Goal: Task Accomplishment & Management: Complete application form

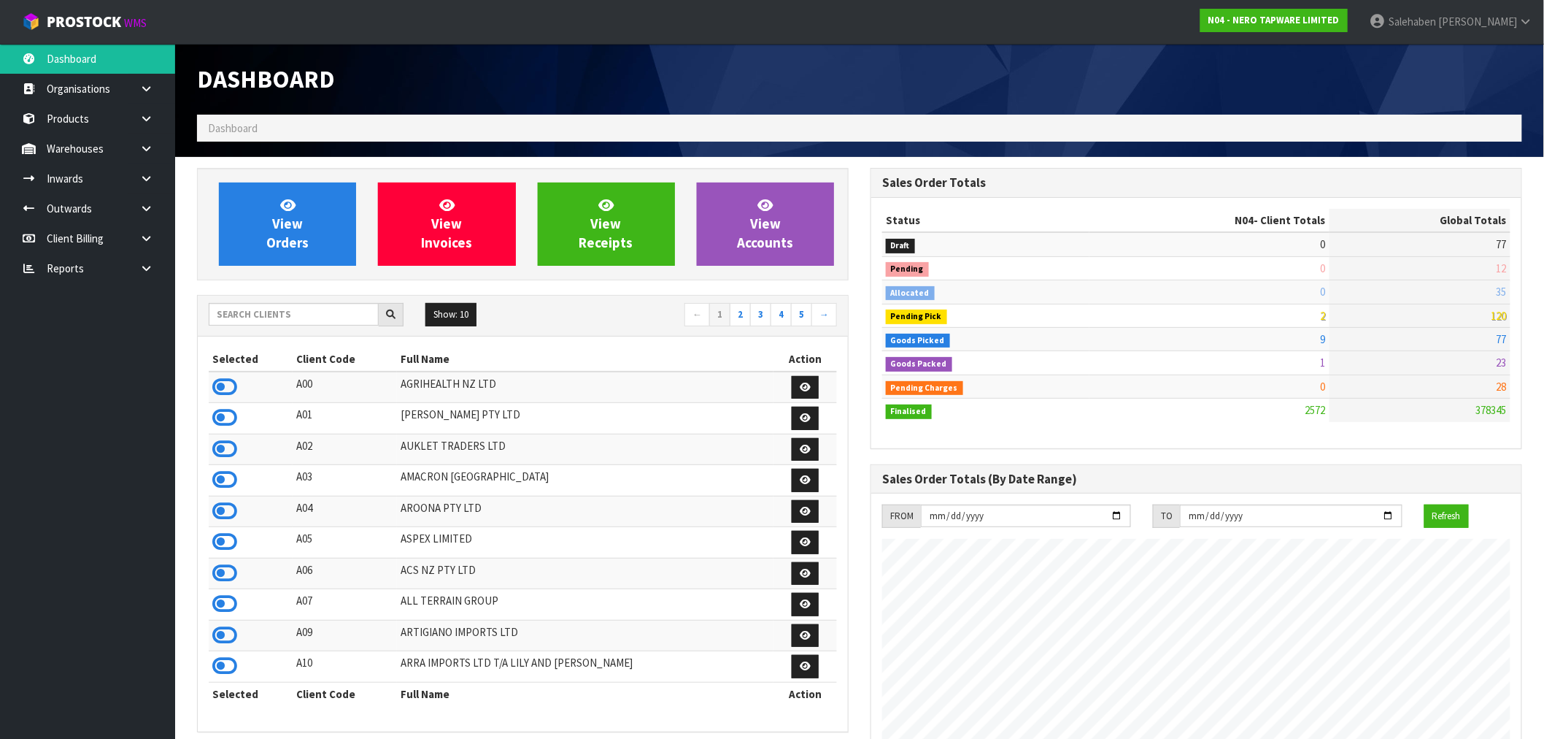
scroll to position [1106, 674]
click at [339, 323] on input "text" at bounding box center [294, 314] width 170 height 23
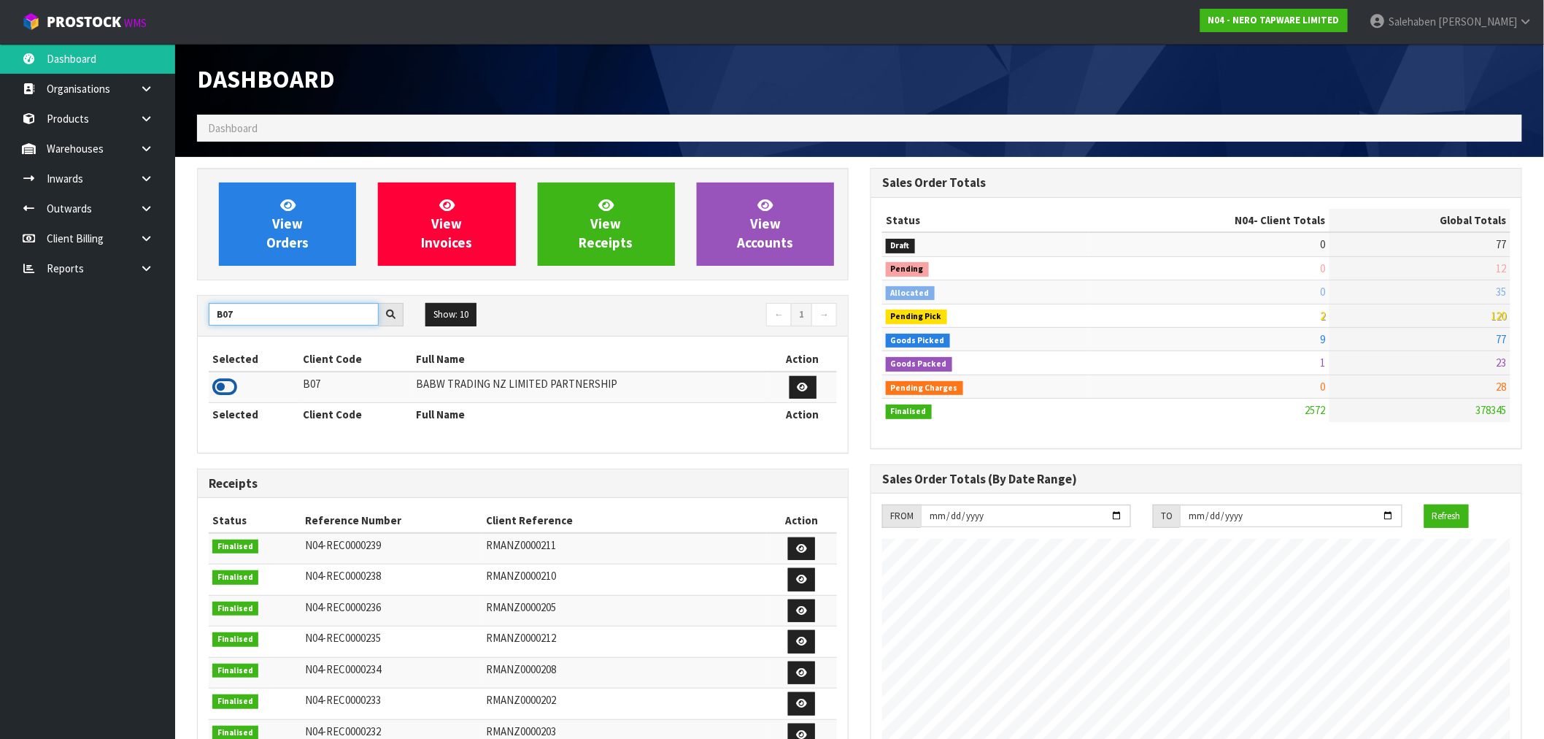
type input "B07"
click at [223, 385] on icon at bounding box center [224, 387] width 25 height 22
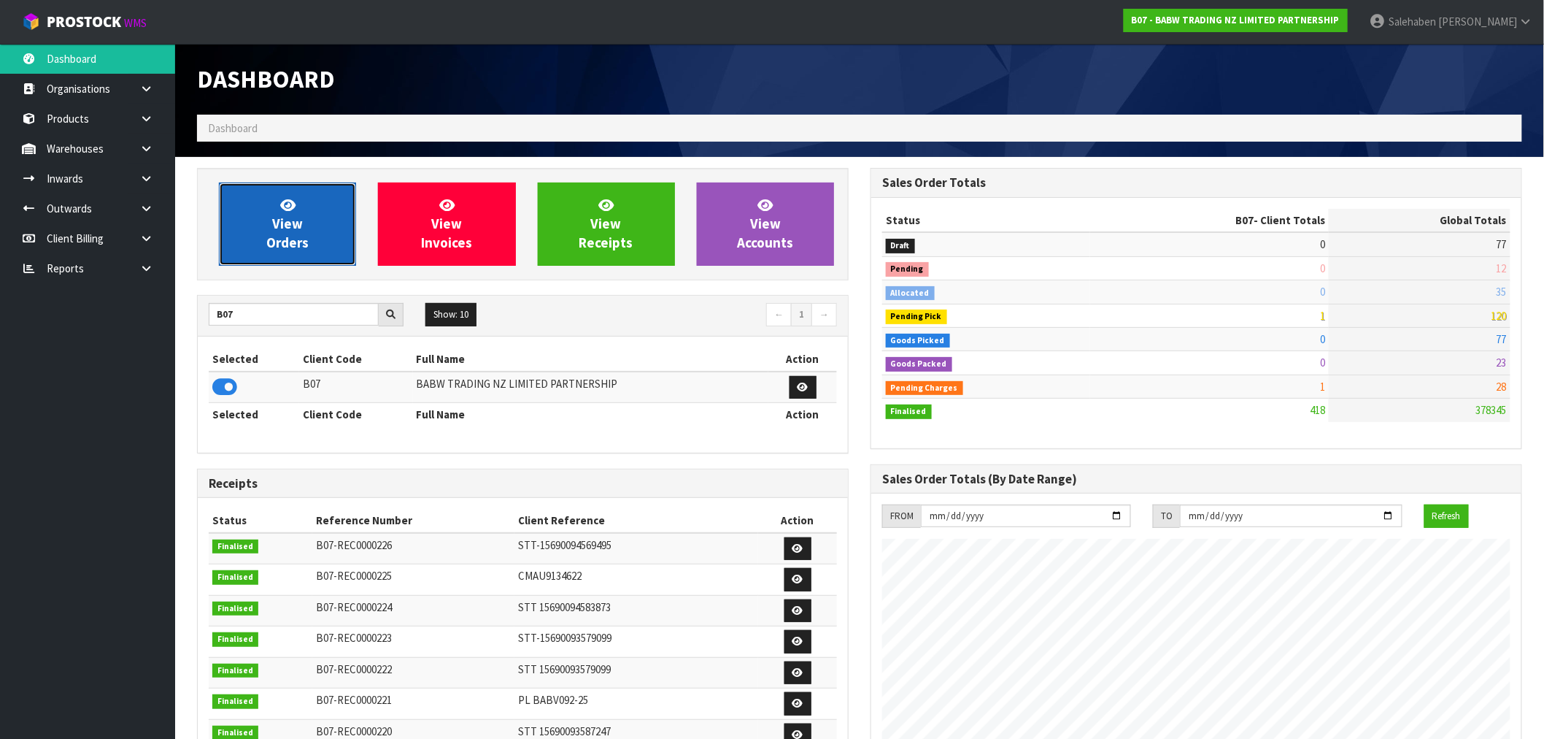
click at [292, 207] on icon at bounding box center [287, 205] width 15 height 14
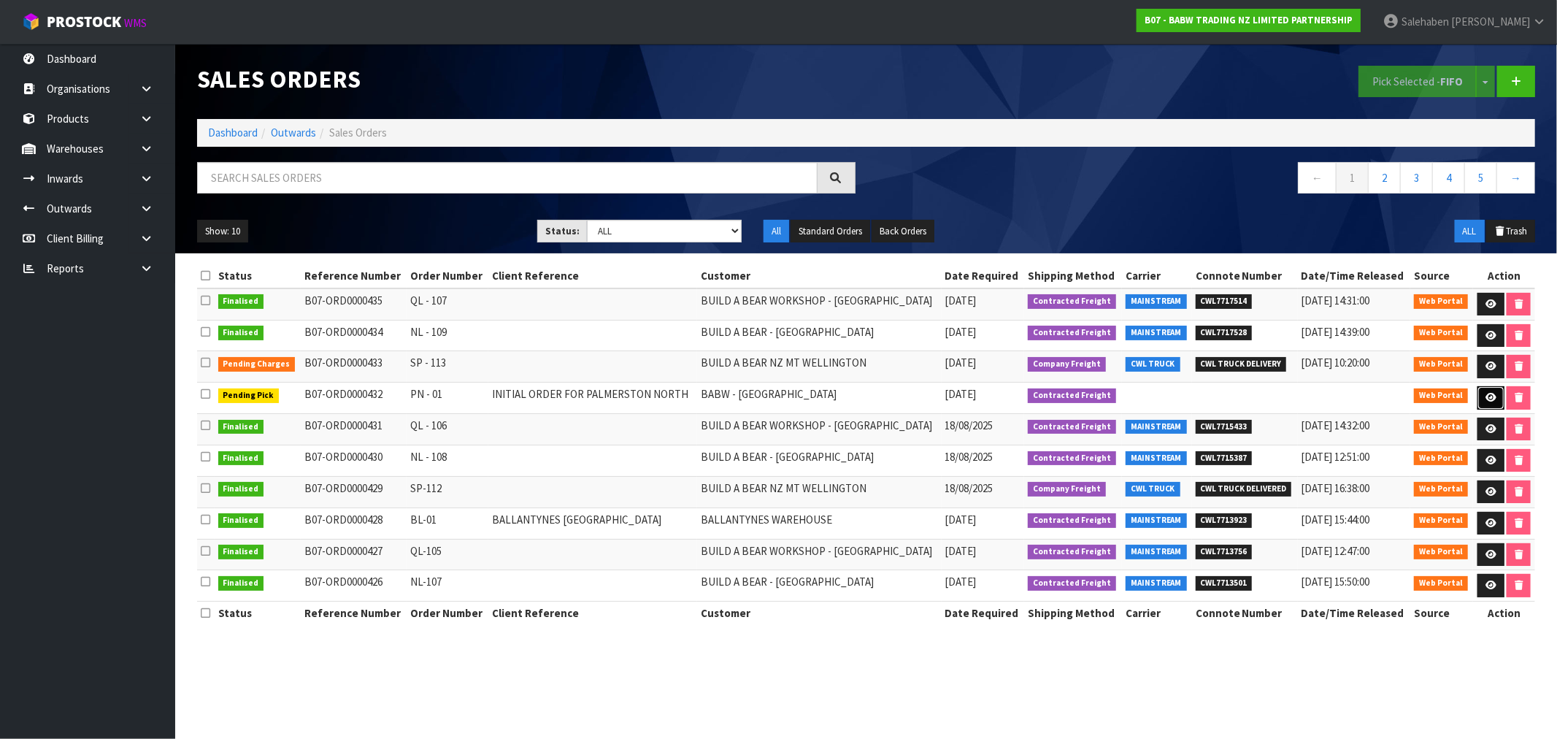
click at [1487, 396] on icon at bounding box center [1490, 397] width 11 height 9
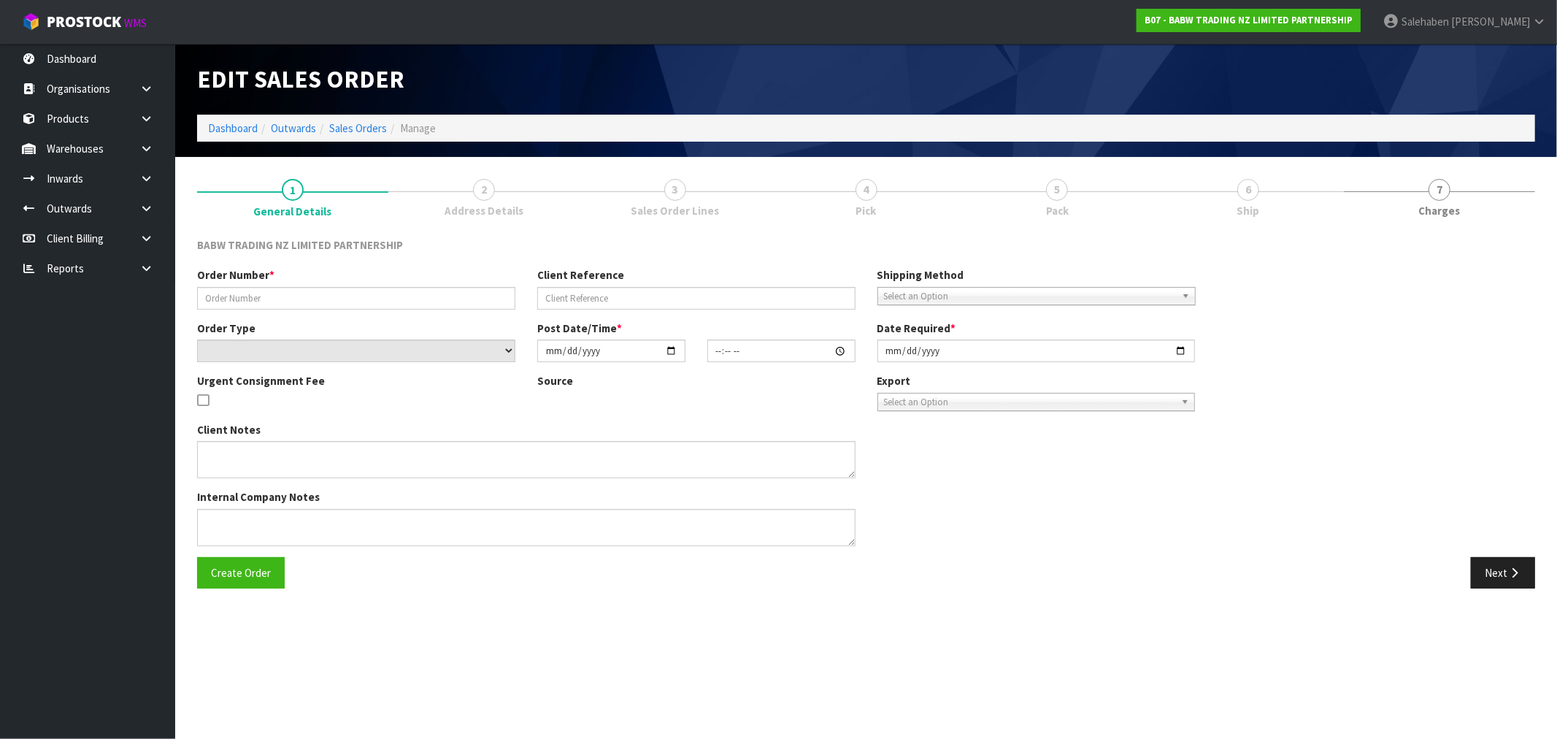
type input "PN - 01"
type input "INITIAL ORDER FOR PALMERSTON NORTH"
select select "number:0"
type input "[DATE]"
type input "12:31:00.000"
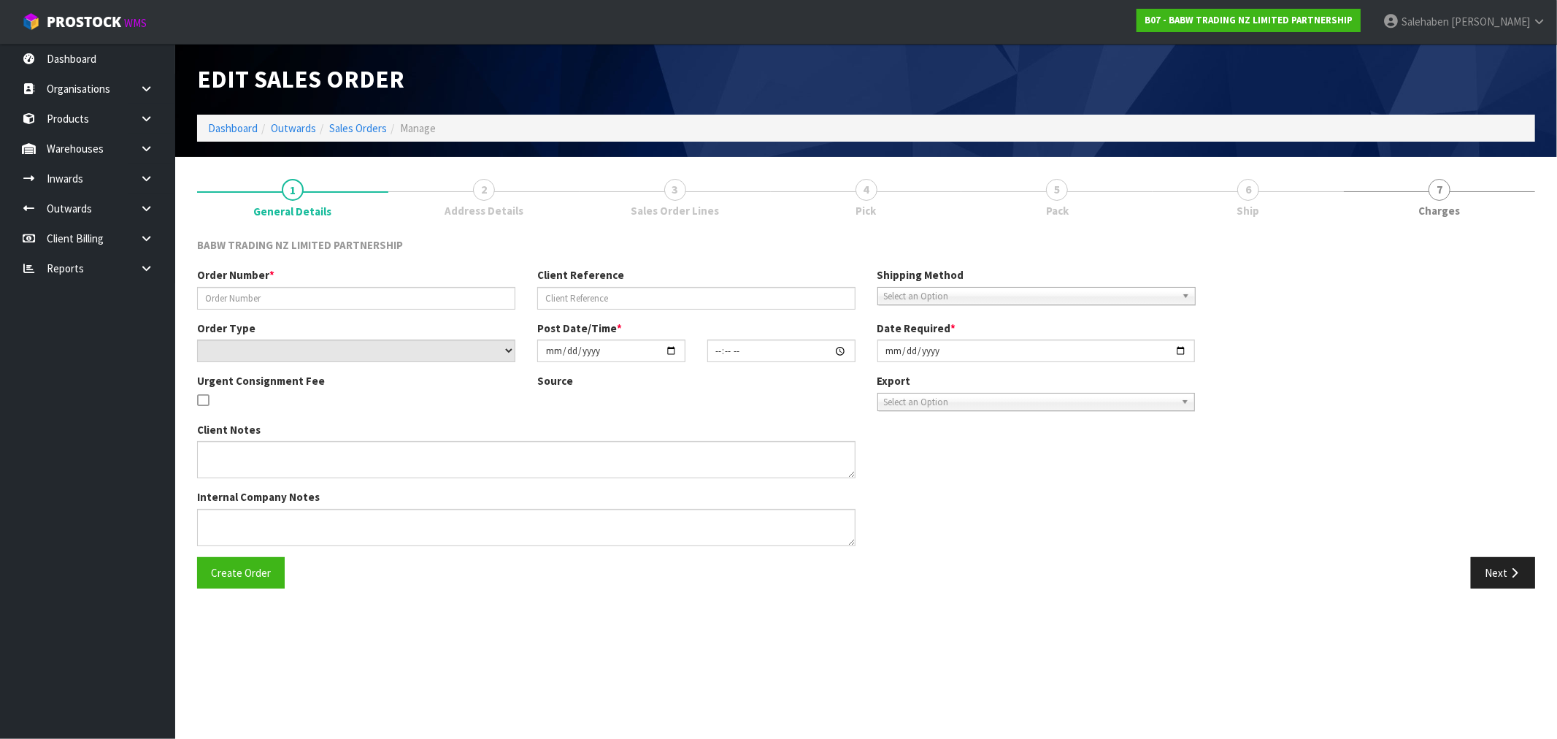
type input "[DATE]"
type textarea "THIS NEEDS TO BE DELIVERED [DATE] ALONG WITH THE BOXES FROM [PERSON_NAME]"
type textarea "REMOVED - 33474 X 24 YES, THIS IS FOR A NEW STORE OPENING, SO I NEED IT THERE F…"
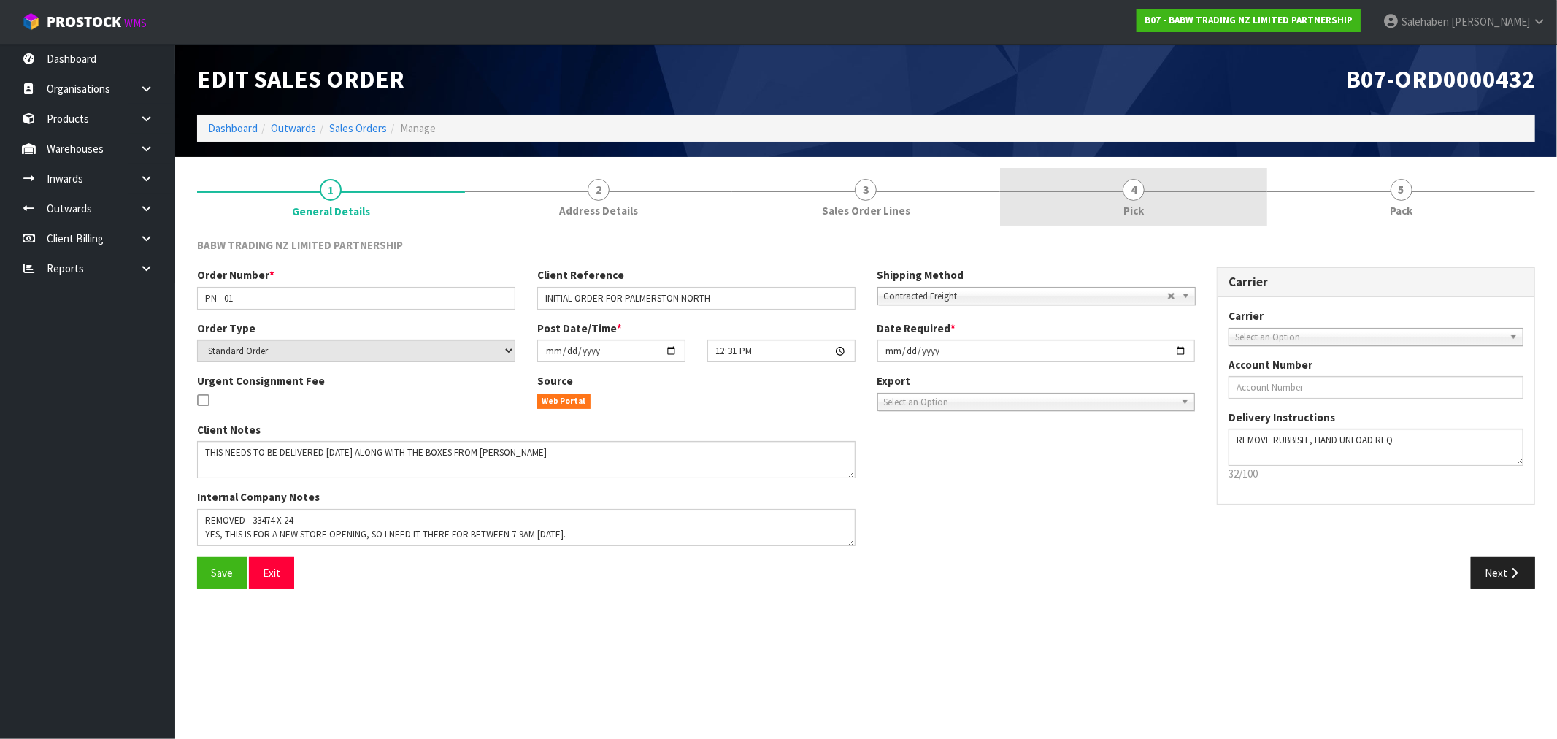
click at [1140, 199] on link "4 Pick" at bounding box center [1134, 197] width 268 height 58
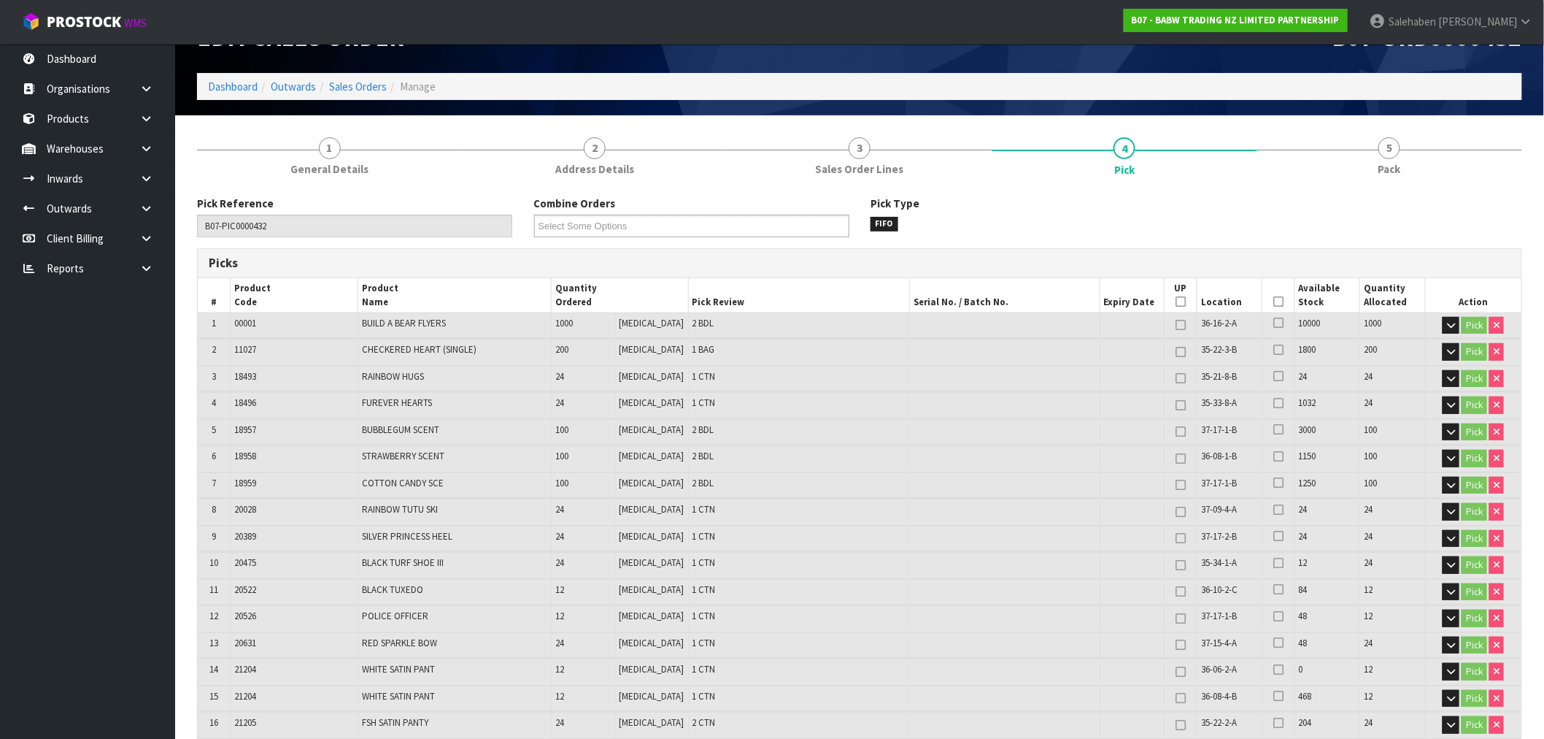
scroll to position [81, 0]
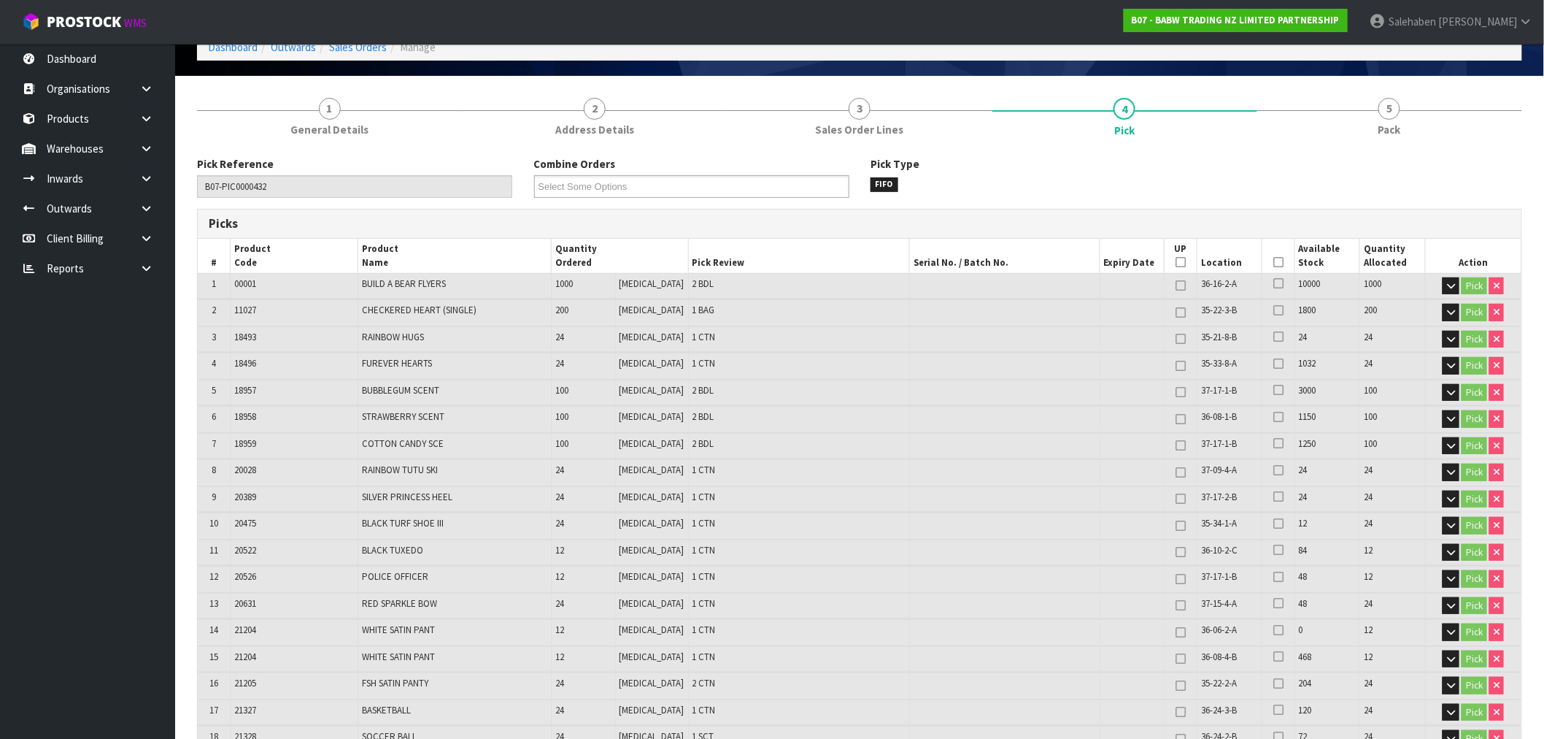
click at [1275, 262] on icon at bounding box center [1278, 262] width 10 height 1
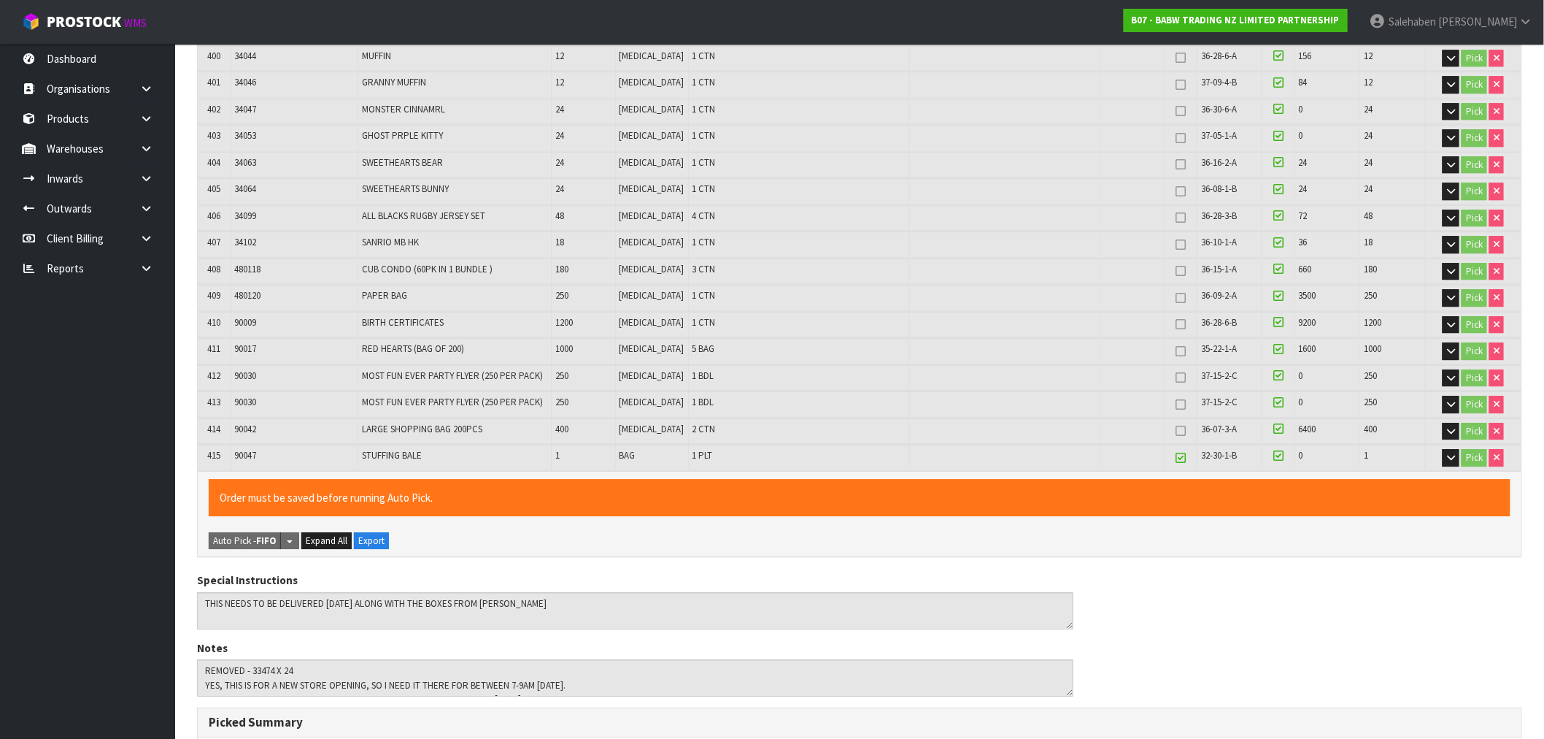
scroll to position [11210, 0]
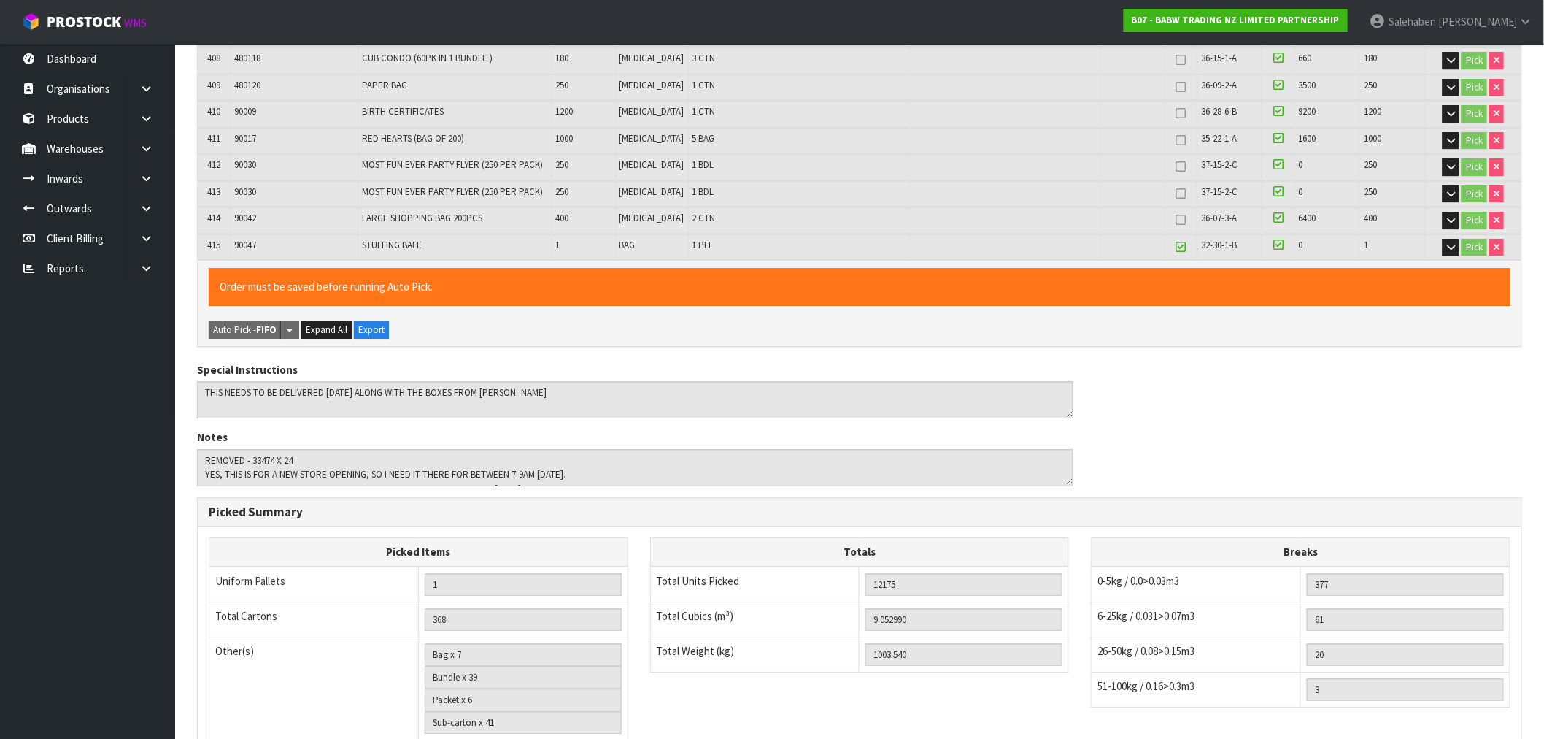
scroll to position [0, 0]
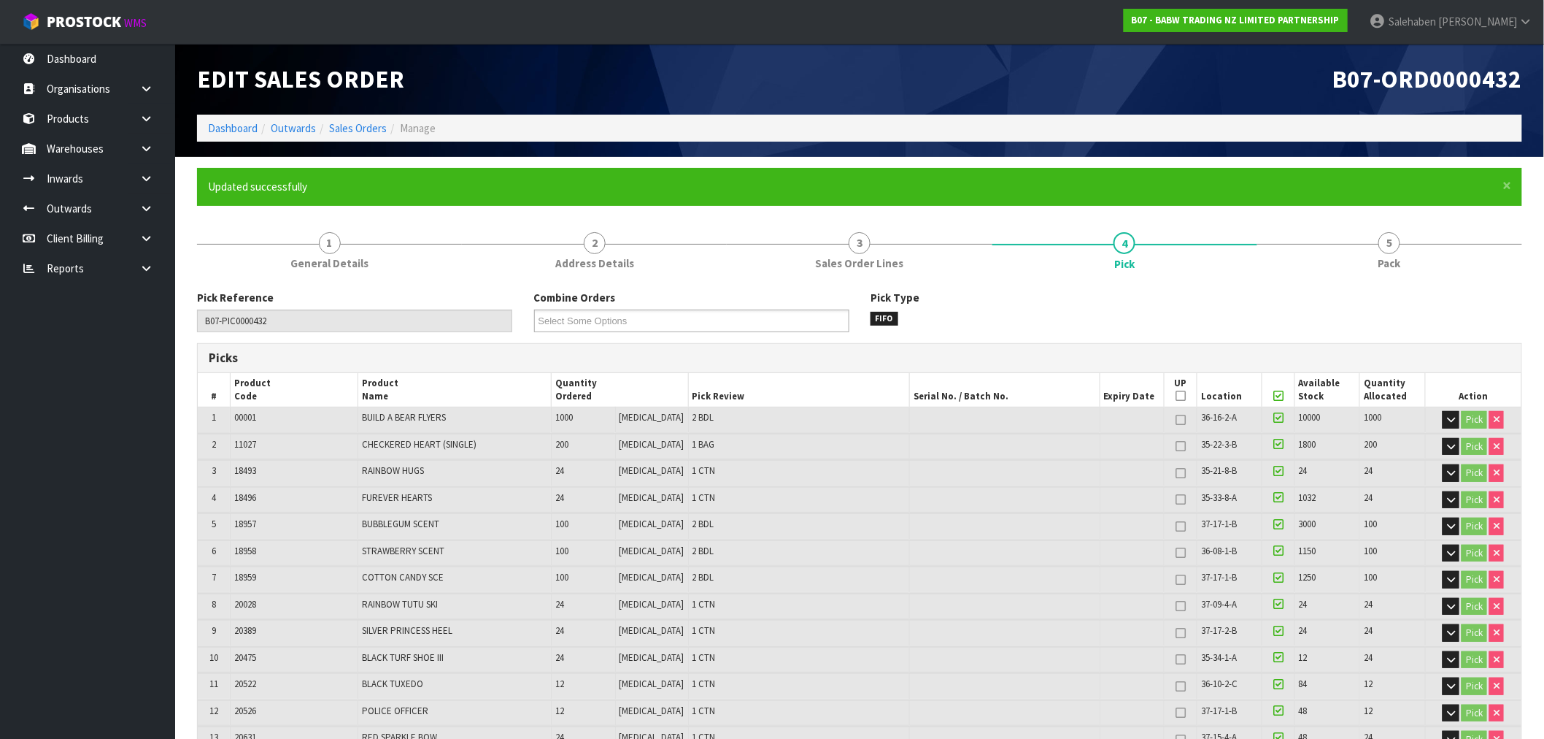
type input "Sub-carton x 36"
type input "9.053620"
type input "1003.630"
click at [234, 133] on link "Dashboard" at bounding box center [233, 128] width 50 height 14
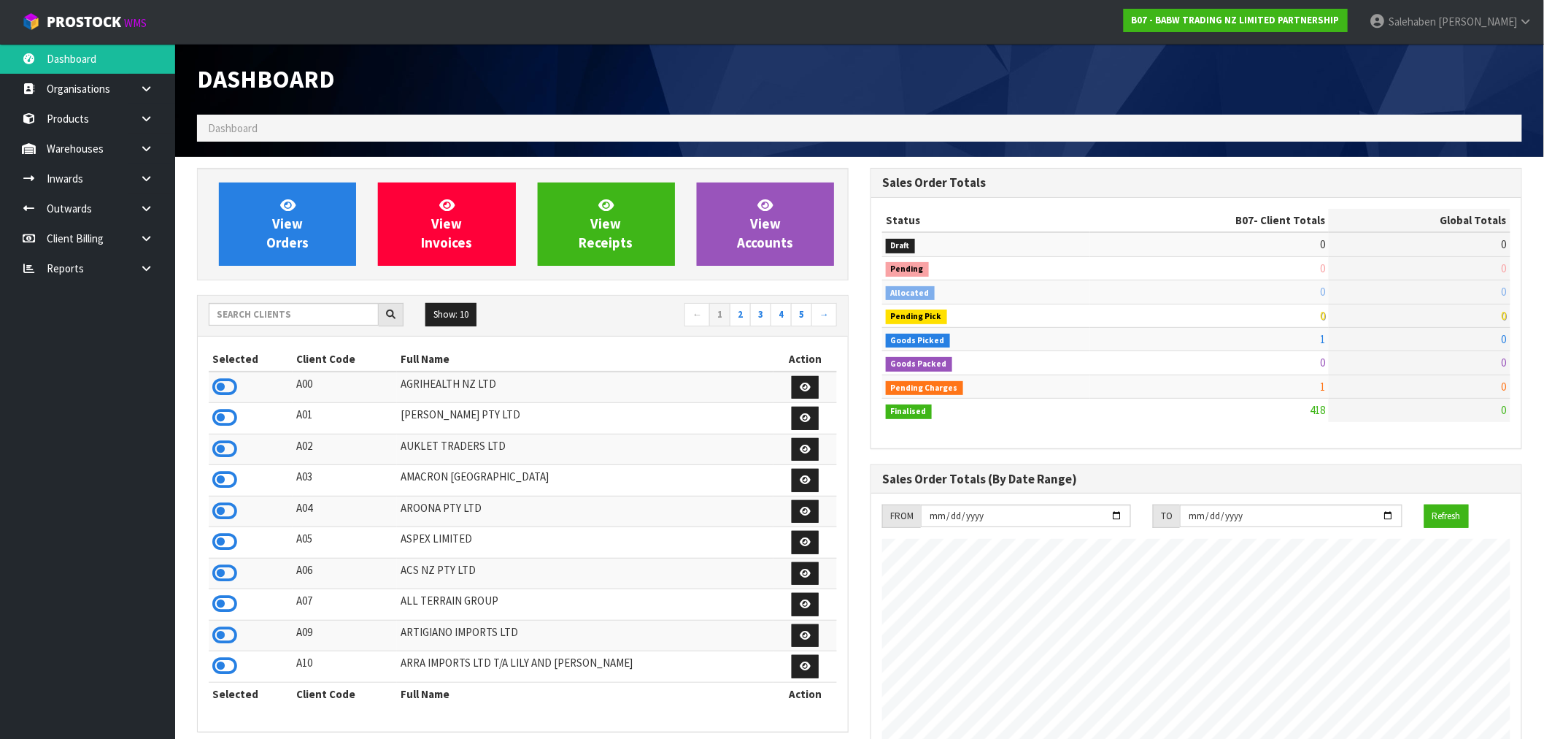
scroll to position [1106, 674]
click at [242, 319] on input "text" at bounding box center [294, 314] width 170 height 23
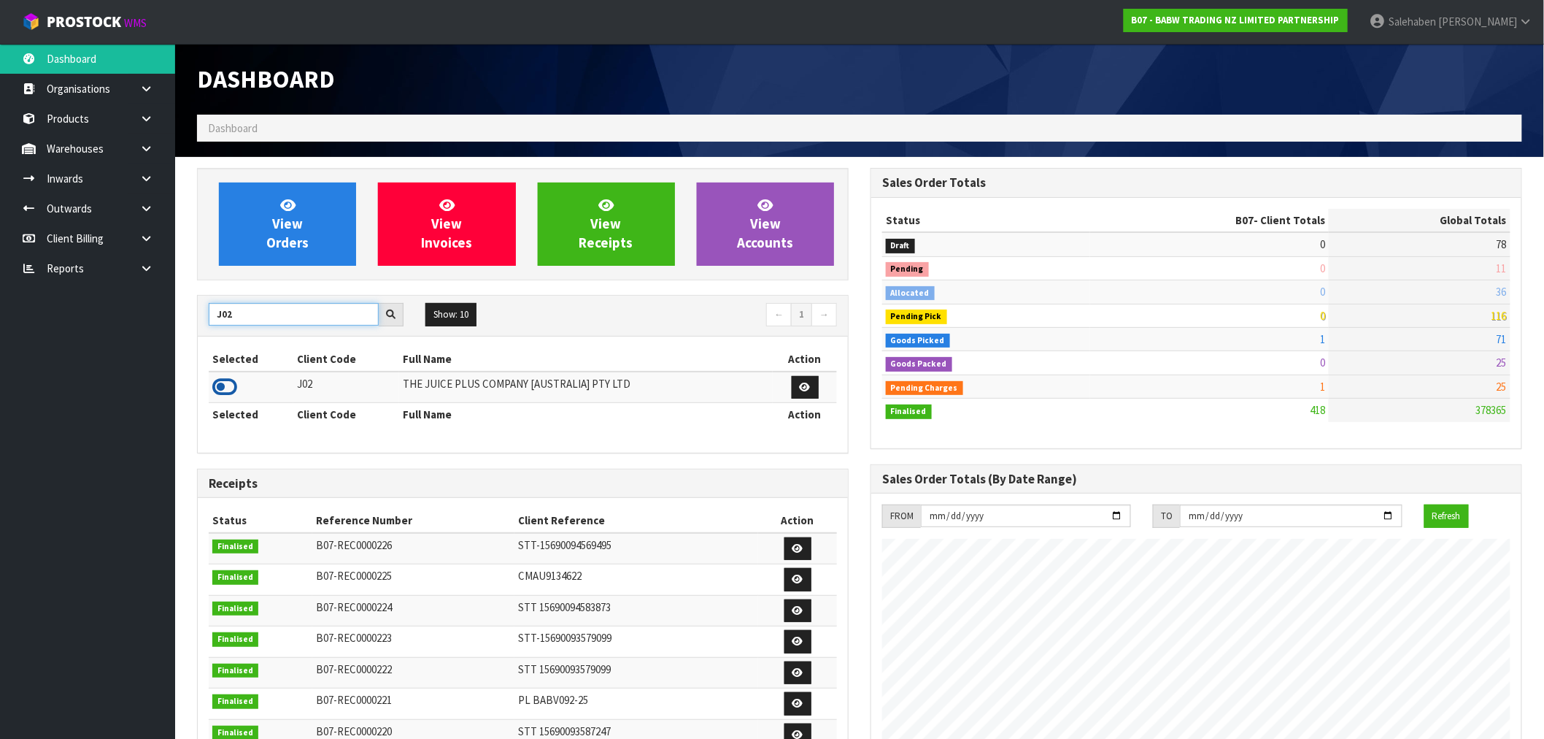
type input "J02"
click at [221, 390] on icon at bounding box center [224, 387] width 25 height 22
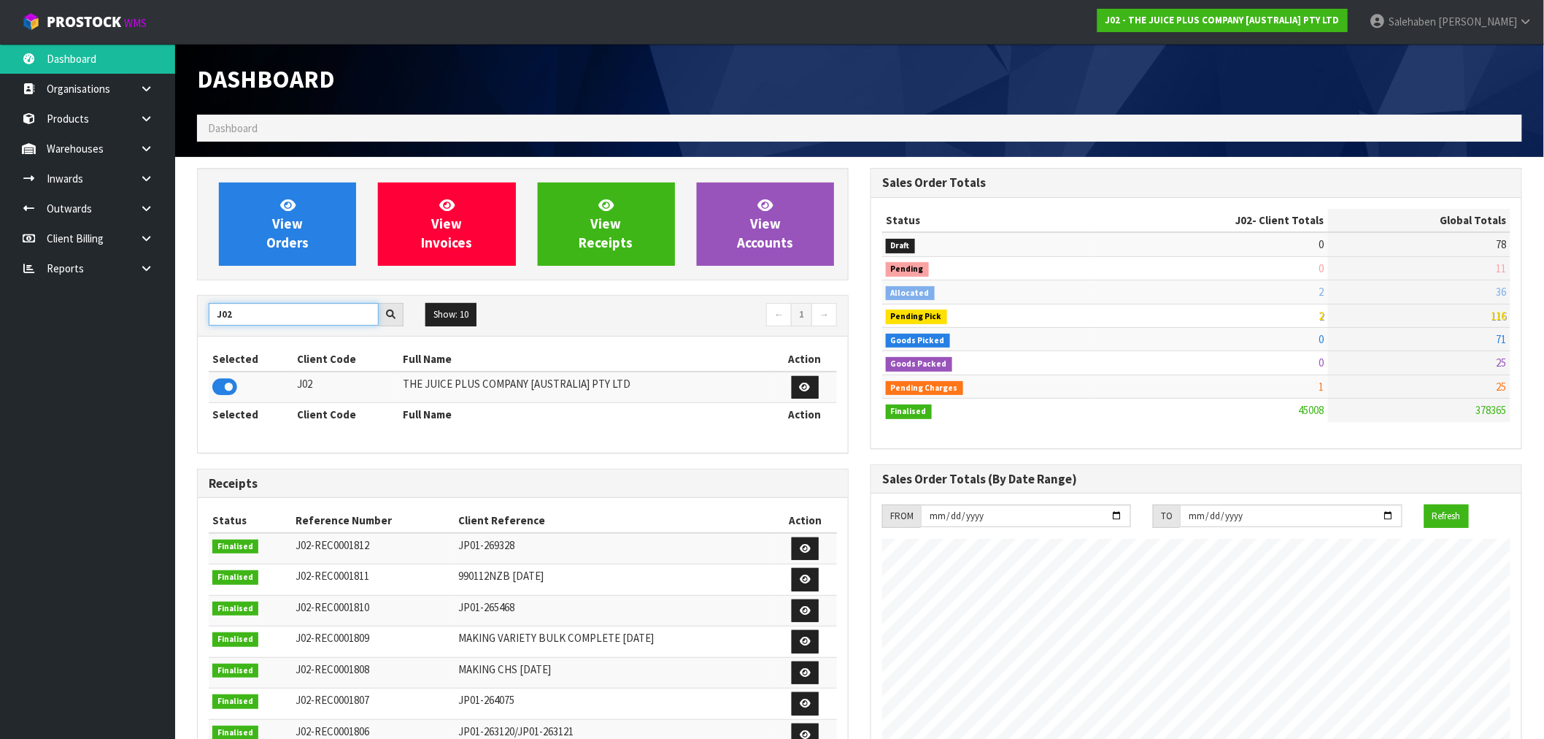
drag, startPoint x: 254, startPoint y: 316, endPoint x: 147, endPoint y: 363, distance: 117.3
click at [150, 360] on body "Toggle navigation ProStock WMS J02 - THE JUICE PLUS COMPANY [AUSTRALIA] PTY LTD…" at bounding box center [772, 369] width 1544 height 739
type input "N03"
click at [220, 387] on icon at bounding box center [224, 387] width 25 height 22
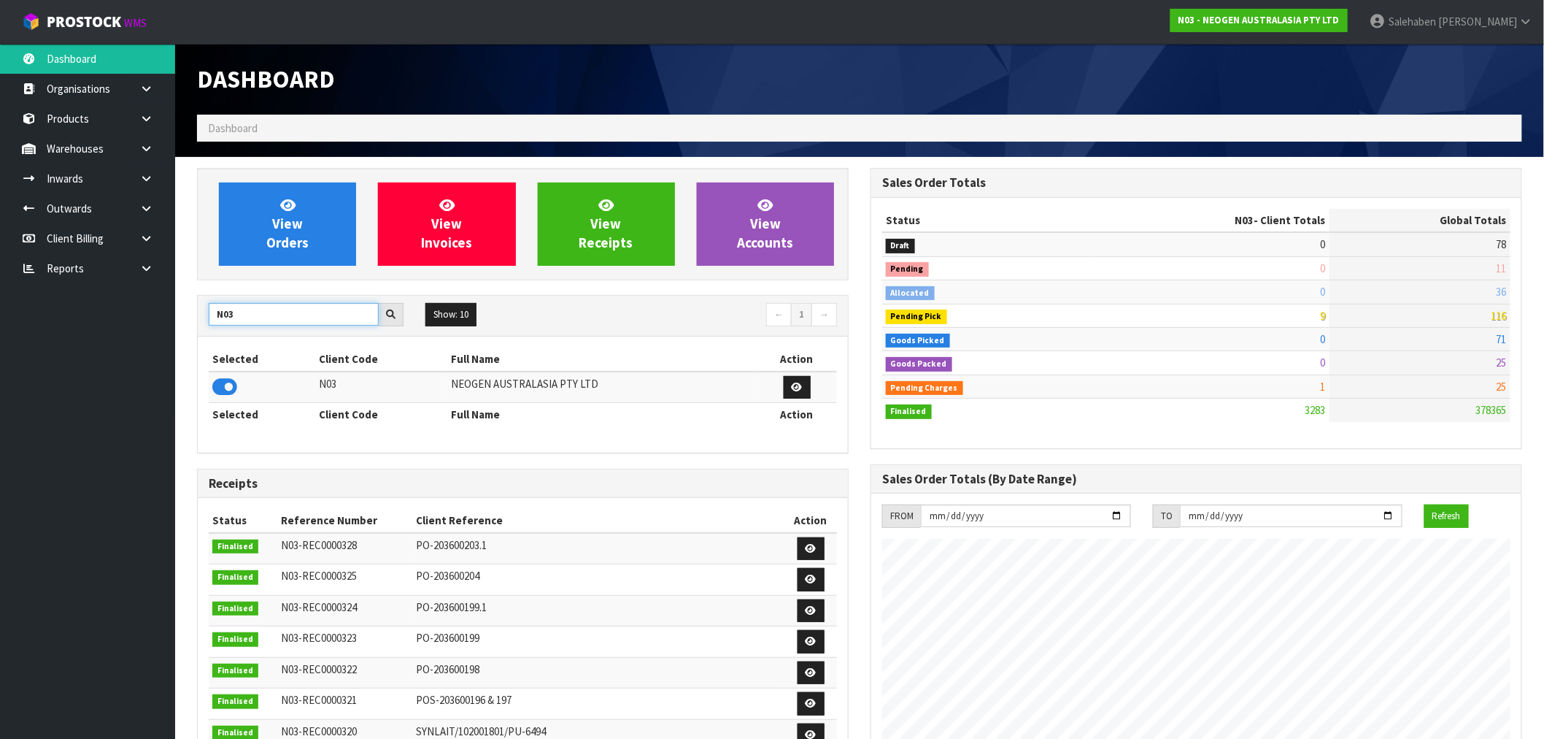
drag, startPoint x: 251, startPoint y: 326, endPoint x: 164, endPoint y: 349, distance: 89.7
click at [164, 349] on body "Toggle navigation ProStock WMS N03 - NEOGEN AUSTRALASIA PTY LTD [PERSON_NAME] L…" at bounding box center [772, 369] width 1544 height 739
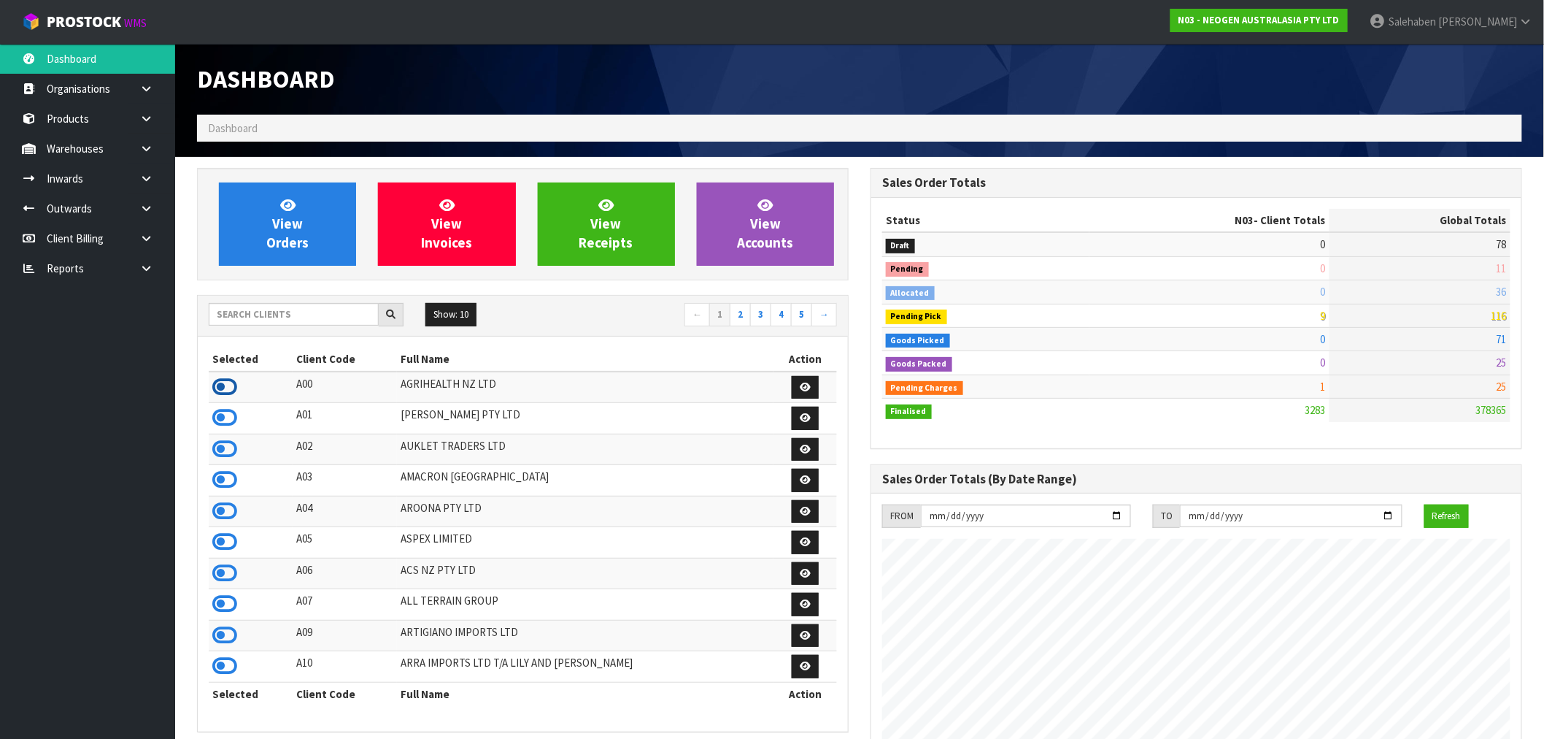
click at [230, 382] on icon at bounding box center [224, 387] width 25 height 22
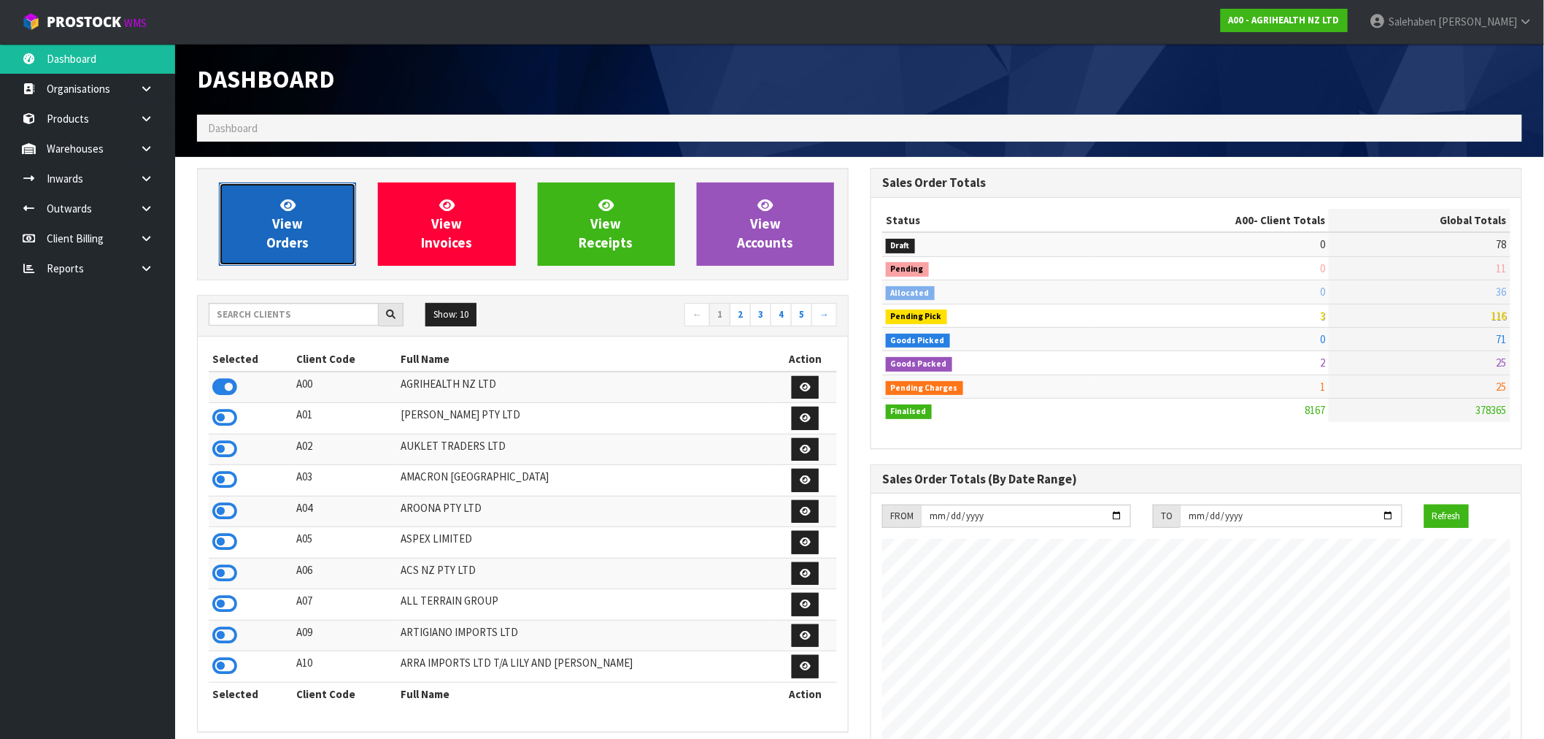
click at [302, 239] on span "View Orders" at bounding box center [287, 223] width 42 height 55
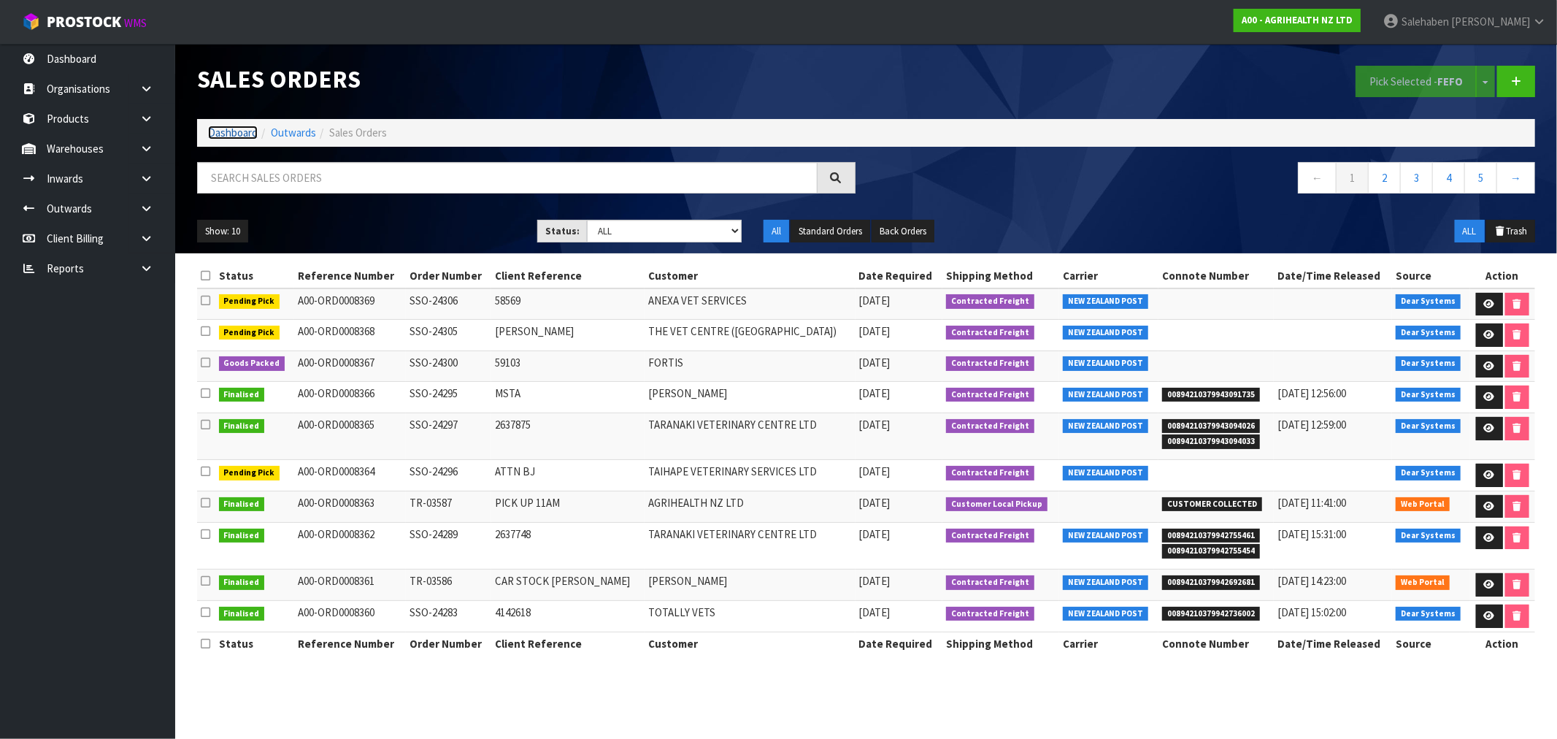
click at [236, 128] on link "Dashboard" at bounding box center [233, 133] width 50 height 14
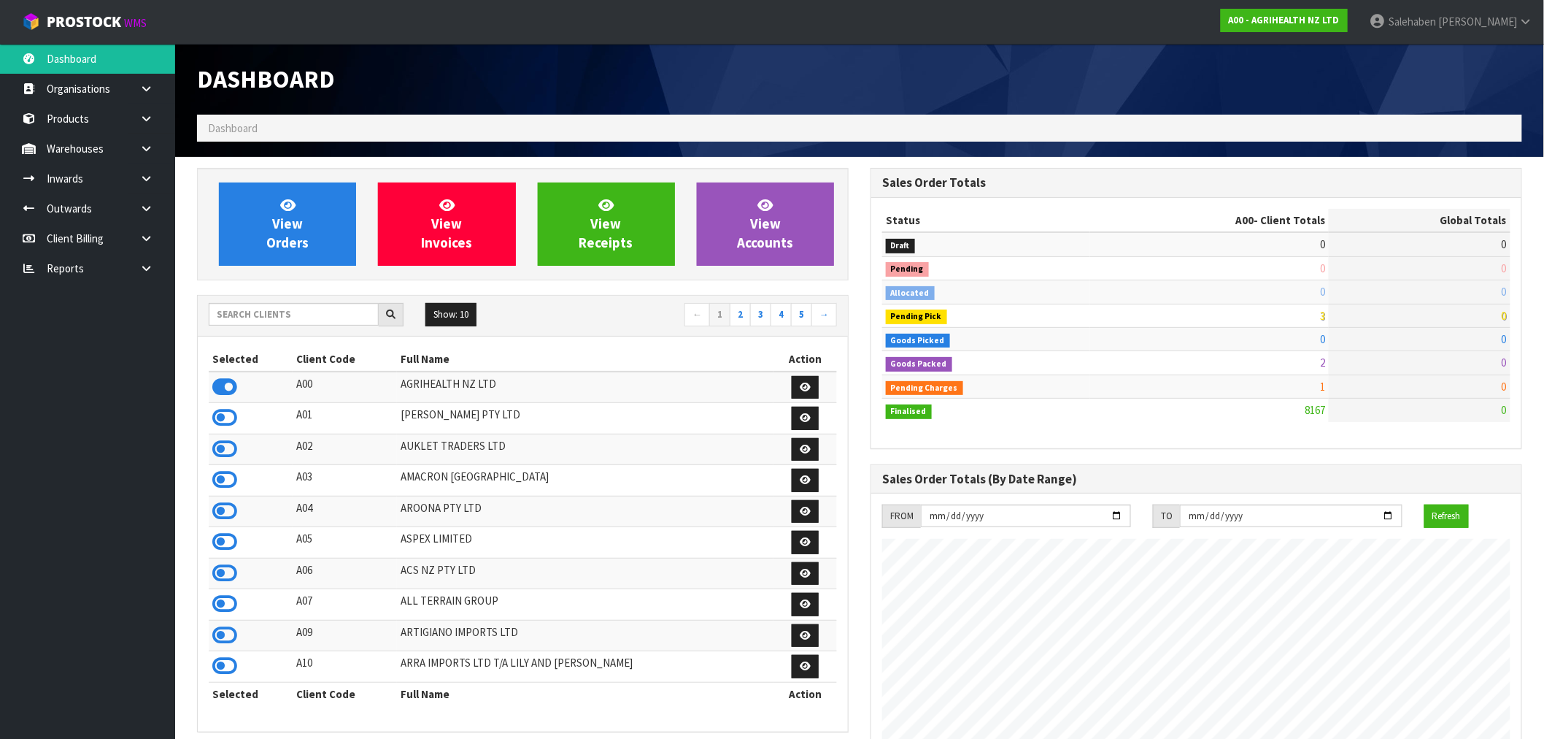
scroll to position [1106, 674]
click at [143, 263] on icon at bounding box center [146, 268] width 14 height 11
click at [258, 317] on input "text" at bounding box center [294, 314] width 170 height 23
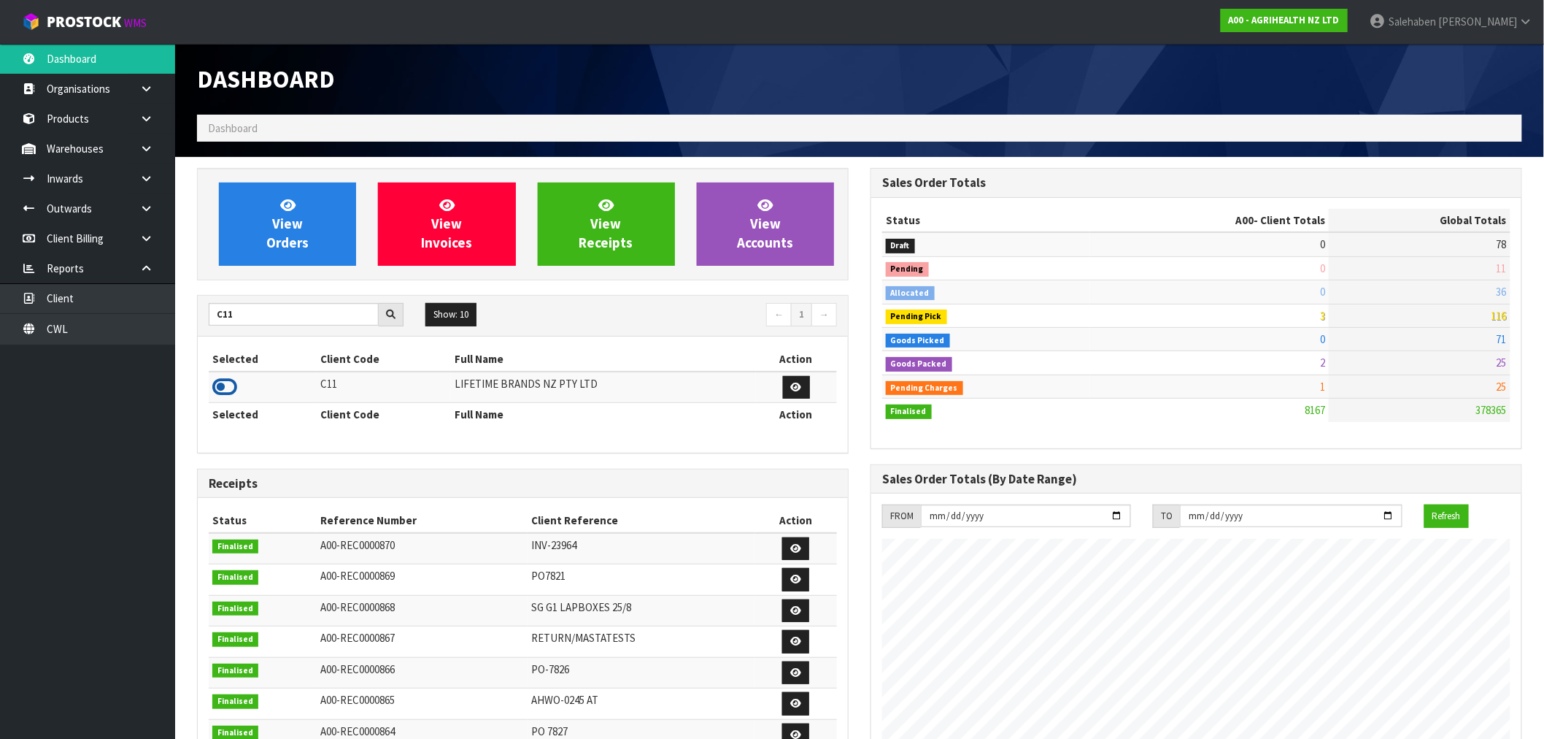
click at [222, 391] on icon at bounding box center [224, 387] width 25 height 22
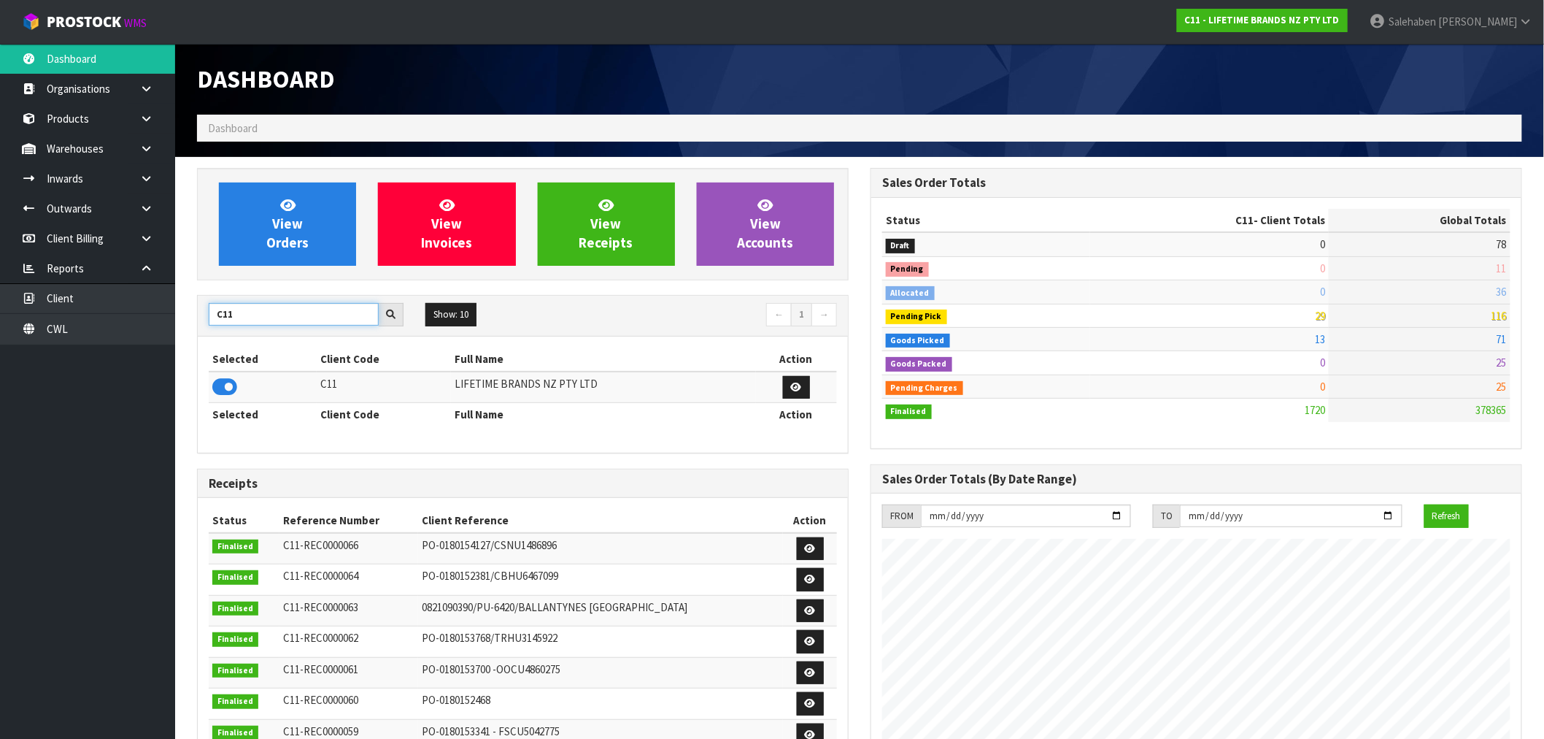
drag, startPoint x: 234, startPoint y: 309, endPoint x: 206, endPoint y: 321, distance: 30.4
click at [206, 319] on div "C11" at bounding box center [306, 314] width 217 height 23
click at [220, 385] on icon at bounding box center [224, 387] width 25 height 22
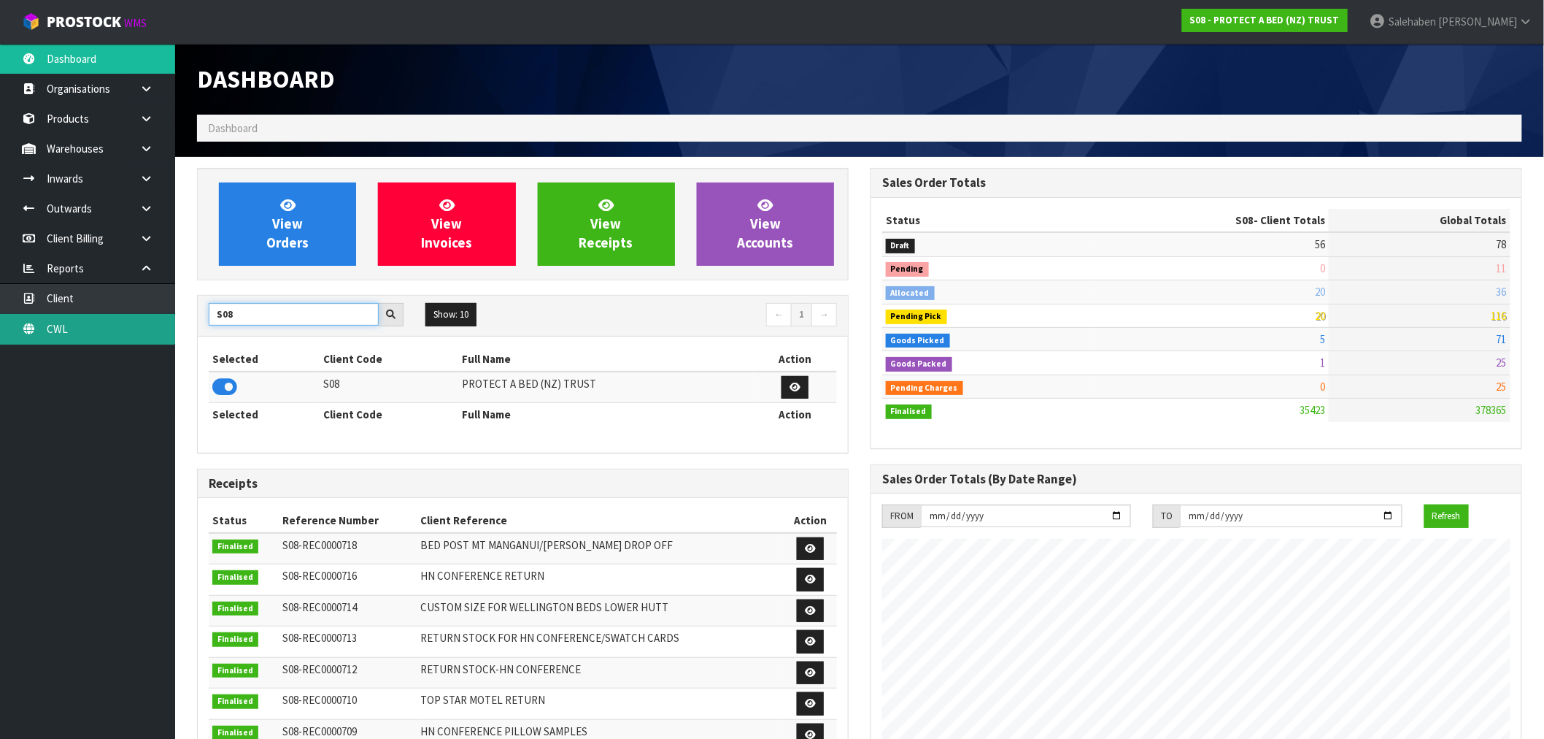
drag, startPoint x: 249, startPoint y: 315, endPoint x: 81, endPoint y: 342, distance: 170.0
click at [105, 339] on body "Toggle navigation ProStock WMS S08 - PROTECT A BED (NZ) TRUST [PERSON_NAME] Log…" at bounding box center [772, 369] width 1544 height 739
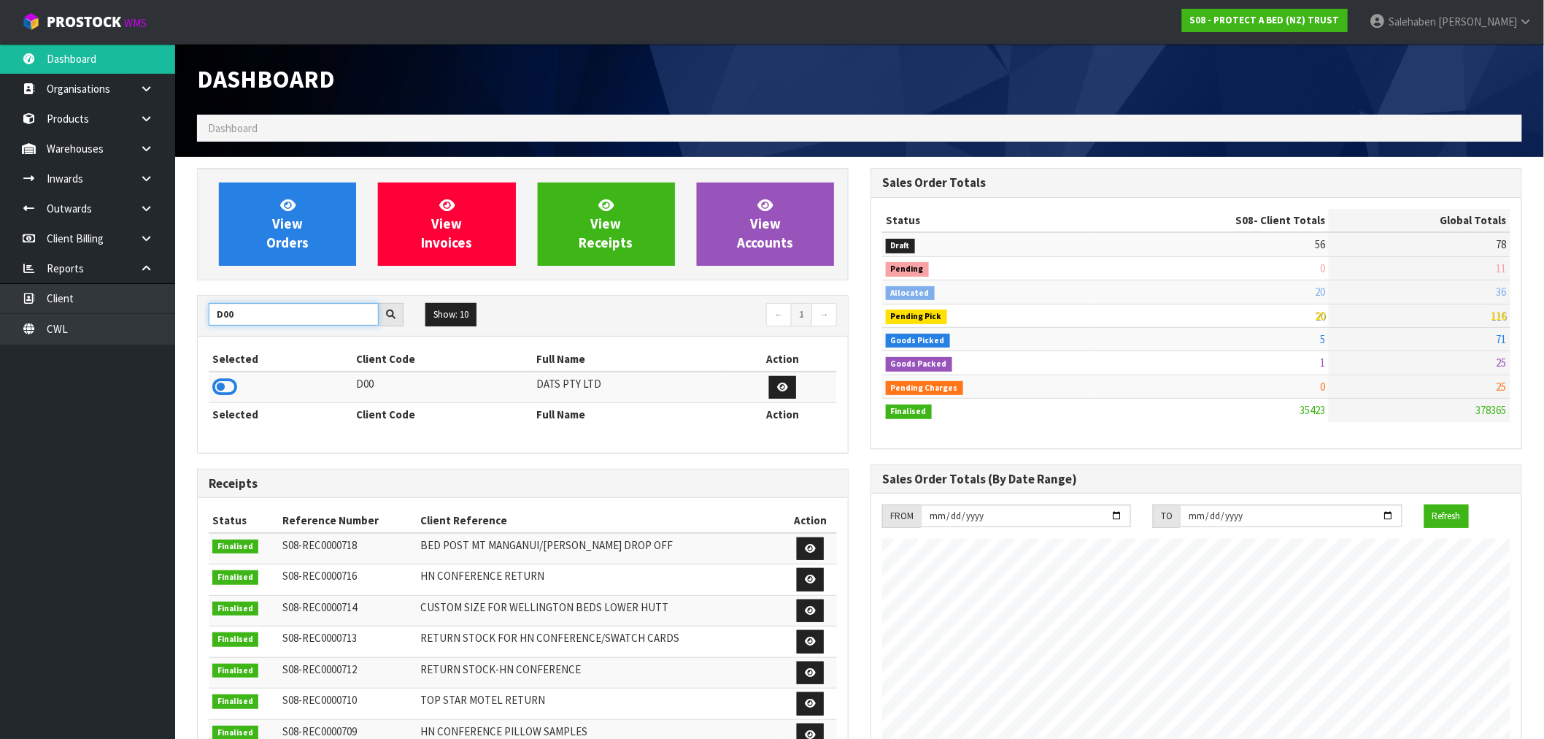
type input "D00"
drag, startPoint x: 215, startPoint y: 389, endPoint x: 222, endPoint y: 392, distance: 7.9
click at [223, 392] on icon at bounding box center [224, 387] width 25 height 22
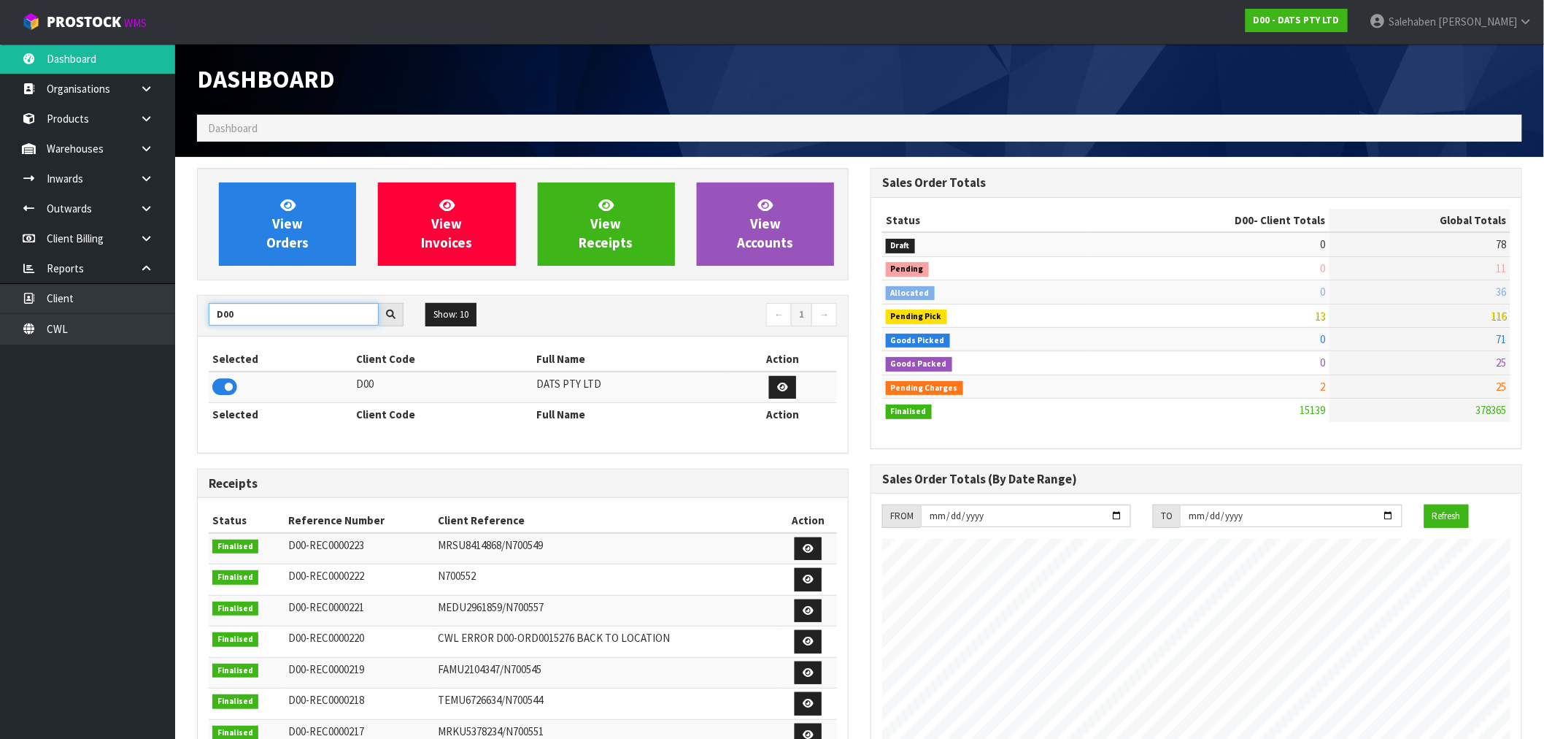
drag, startPoint x: 213, startPoint y: 319, endPoint x: 196, endPoint y: 323, distance: 18.1
click at [196, 323] on div "View Orders View Invoices View Receipts View Accounts D00 Show: 10 5 10 25 50 ←…" at bounding box center [523, 591] width 674 height 847
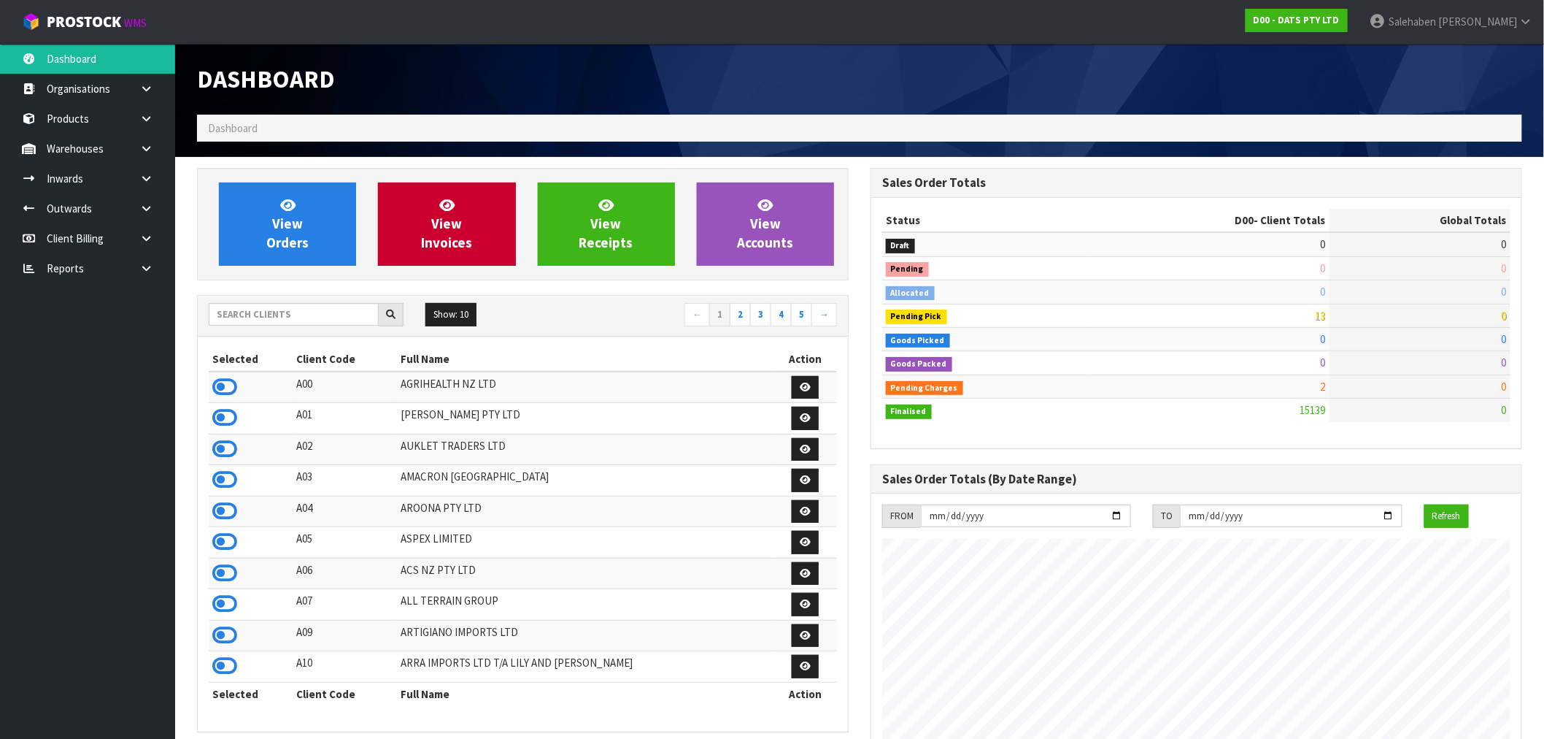
scroll to position [1106, 674]
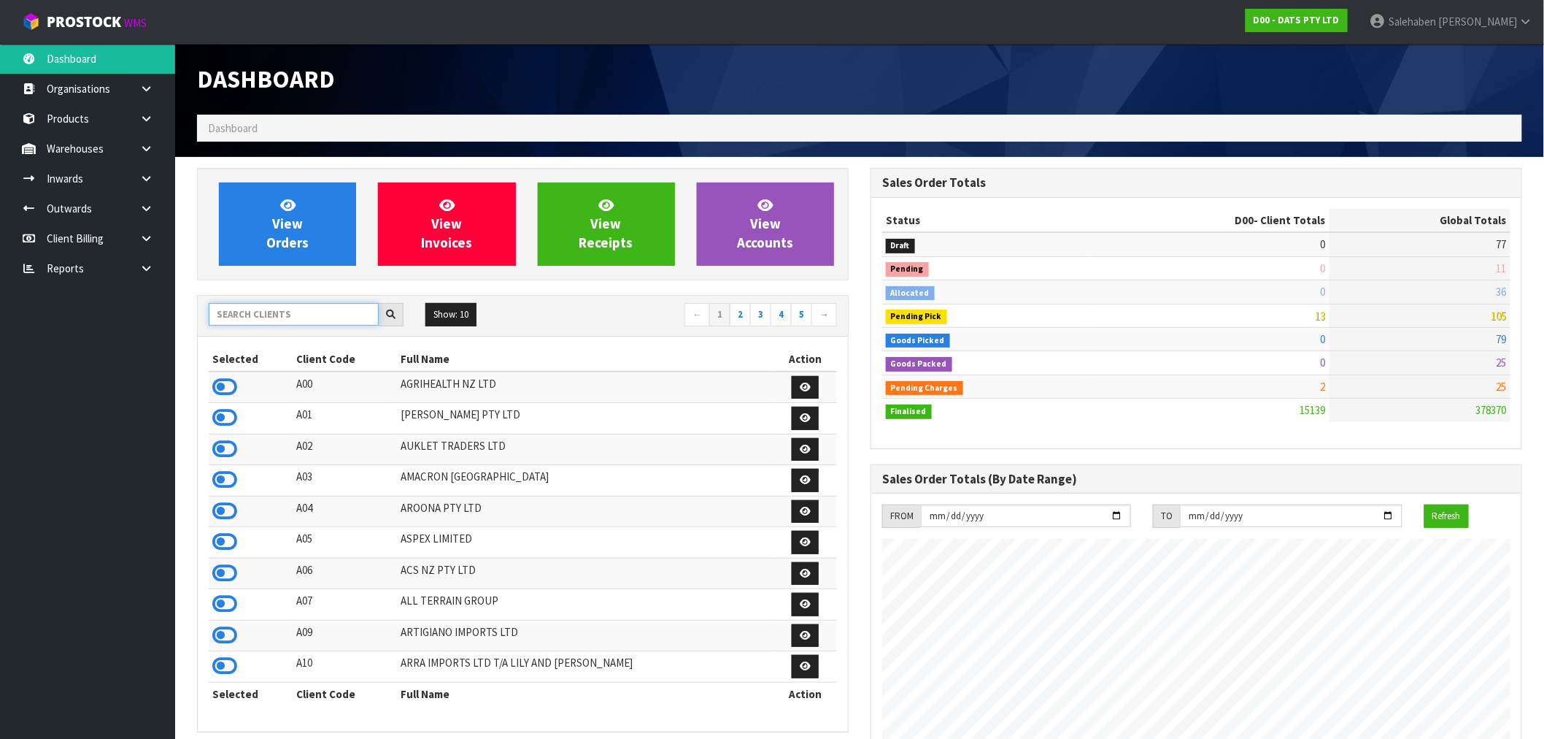
click at [355, 308] on input "text" at bounding box center [294, 314] width 170 height 23
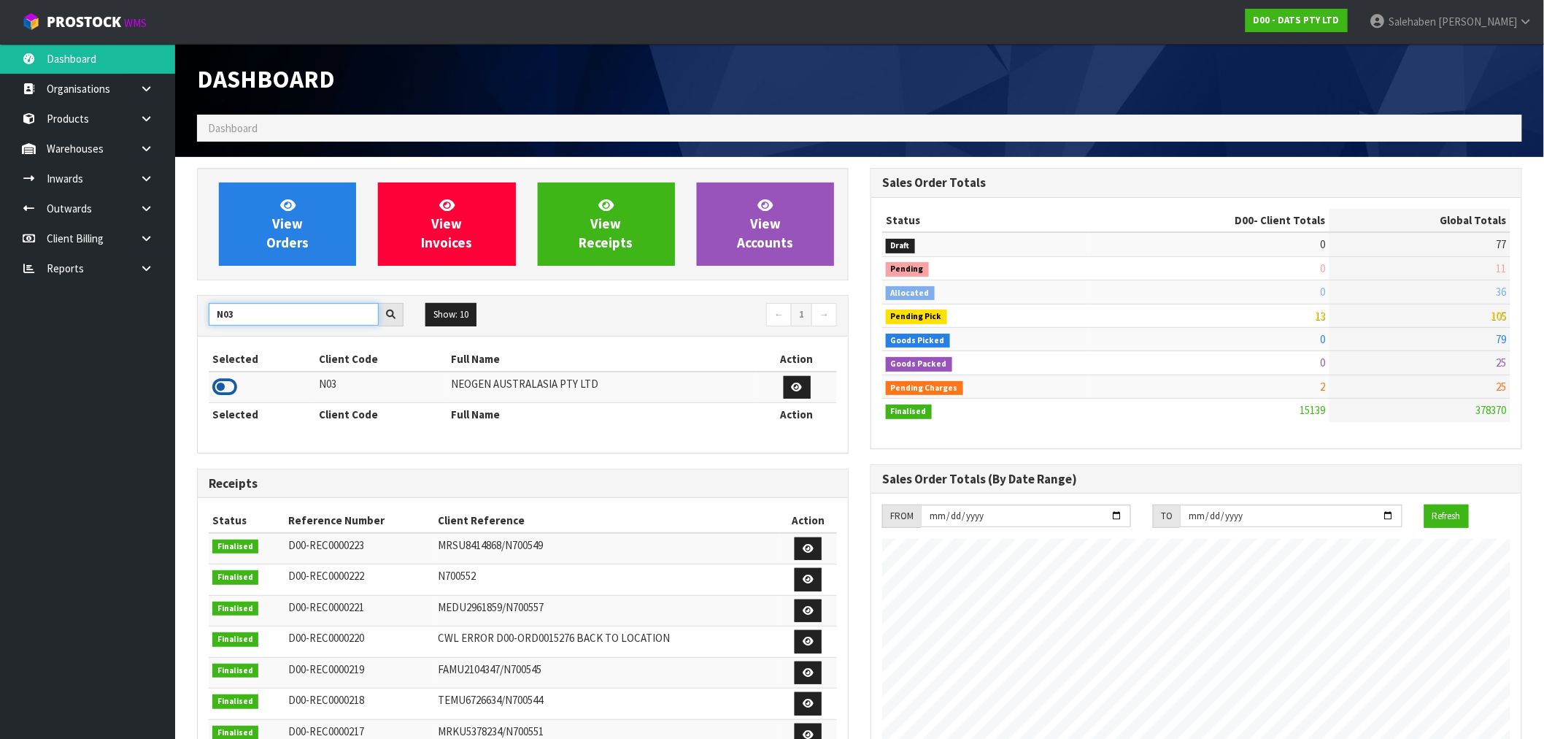
type input "N03"
click at [215, 391] on icon at bounding box center [224, 387] width 25 height 22
